Goal: Unclear

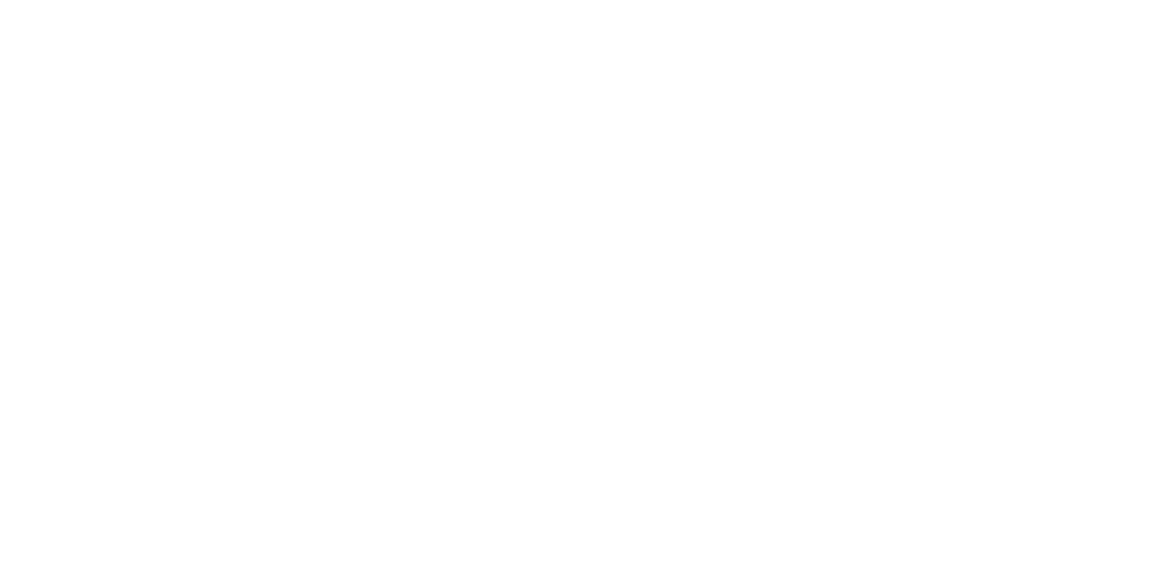
click at [422, 0] on html at bounding box center [578, 0] width 1156 height 0
